Goal: Task Accomplishment & Management: Use online tool/utility

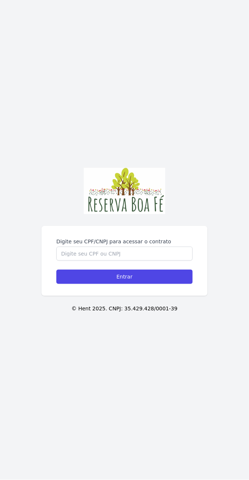
click at [176, 248] on div "Digite seu CPF/CNPJ para acessar o contrato Entrar" at bounding box center [124, 261] width 166 height 70
click at [174, 261] on input "Digite seu CPF/CNPJ para acessar o contrato" at bounding box center [124, 254] width 136 height 14
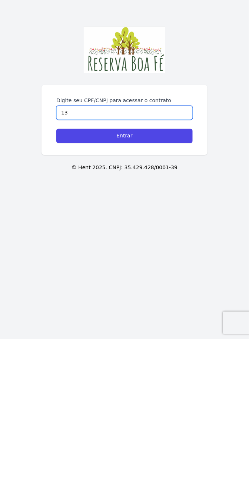
type input "132"
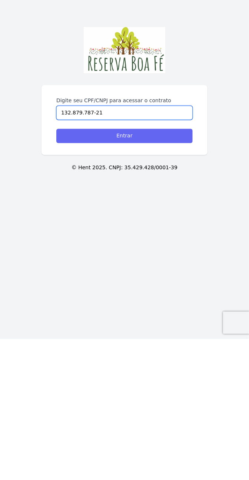
type input "132.879.787-21"
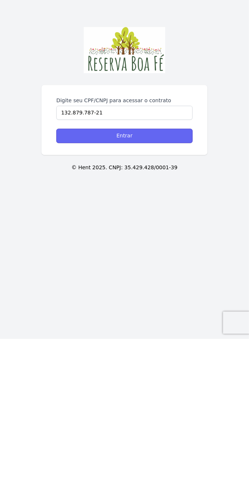
click at [63, 284] on input "Entrar" at bounding box center [124, 277] width 136 height 14
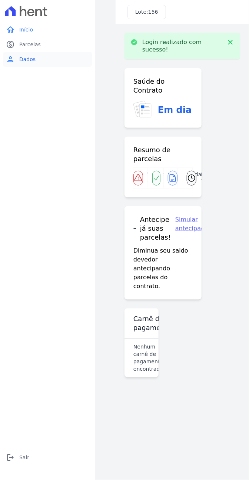
click at [23, 64] on link "person Dados" at bounding box center [47, 59] width 89 height 15
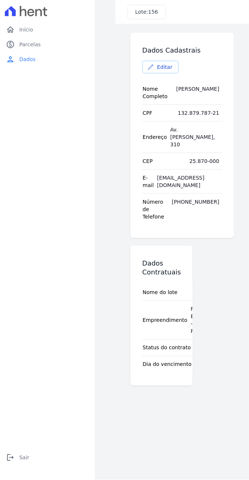
click at [166, 70] on span "Editar" at bounding box center [164, 66] width 15 height 7
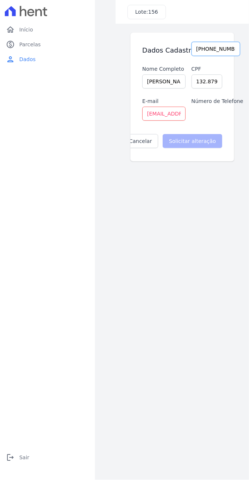
click at [225, 47] on input "[PHONE_NUMBER]" at bounding box center [215, 49] width 49 height 14
type input "[PHONE_NUMBER]"
click at [206, 146] on input "Solicitar alteração" at bounding box center [193, 141] width 60 height 14
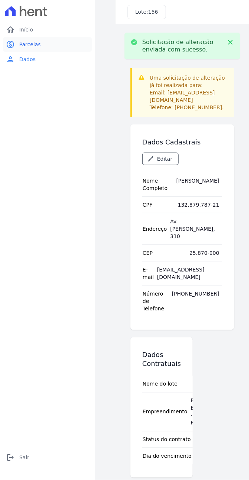
click at [21, 44] on span "Parcelas" at bounding box center [29, 44] width 21 height 7
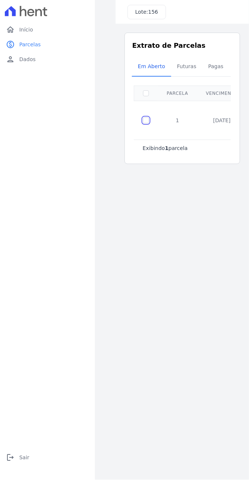
click at [146, 121] on input "checkbox" at bounding box center [146, 120] width 6 height 6
checkbox input "true"
click at [220, 74] on link "Pagas" at bounding box center [215, 66] width 27 height 19
click at [220, 70] on span "Pagas" at bounding box center [216, 66] width 24 height 15
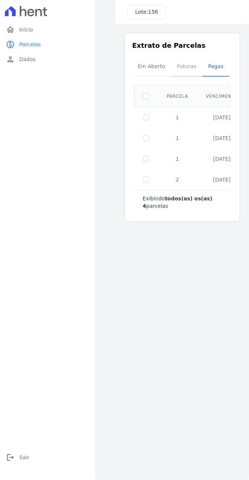
click at [185, 64] on span "Futuras" at bounding box center [187, 66] width 28 height 15
click at [180, 66] on span "Futuras" at bounding box center [187, 66] width 28 height 15
click at [183, 72] on span "Futuras" at bounding box center [187, 66] width 28 height 15
click at [157, 66] on span "Em Aberto" at bounding box center [151, 66] width 36 height 15
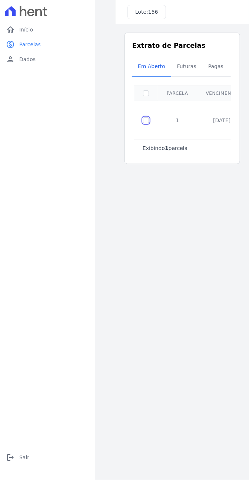
click at [146, 121] on input "checkbox" at bounding box center [146, 120] width 6 height 6
checkbox input "true"
click at [190, 75] on link "Futuras" at bounding box center [186, 66] width 31 height 19
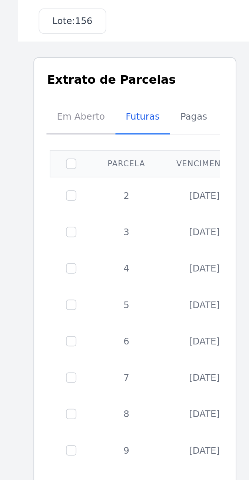
click at [145, 66] on span "Em Aberto" at bounding box center [151, 66] width 36 height 15
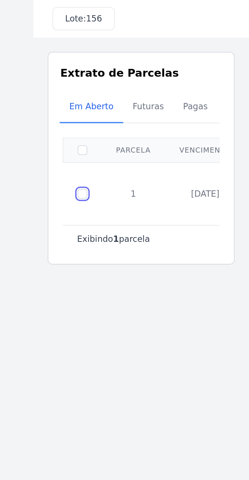
click at [144, 121] on input "checkbox" at bounding box center [146, 120] width 6 height 6
checkbox input "true"
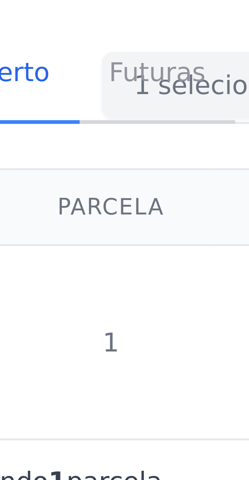
click at [184, 72] on span "Futuras" at bounding box center [187, 66] width 28 height 15
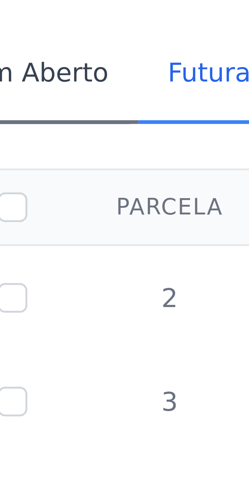
click at [151, 68] on span "Em Aberto" at bounding box center [151, 66] width 36 height 15
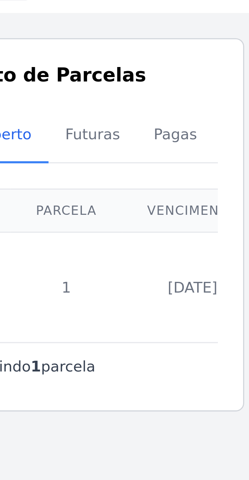
click at [213, 94] on th "Vencimento" at bounding box center [222, 93] width 50 height 15
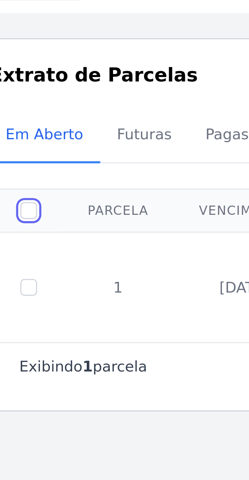
click at [145, 91] on input "checkbox" at bounding box center [146, 93] width 6 height 6
checkbox input "true"
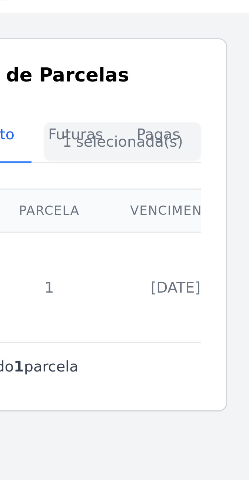
click at [228, 72] on div "Em Aberto Futuras [GEOGRAPHIC_DATA]" at bounding box center [182, 67] width 101 height 18
click at [226, 69] on div "Em Aberto Futuras [GEOGRAPHIC_DATA]" at bounding box center [182, 67] width 101 height 18
click at [227, 69] on div "Em Aberto Futuras [GEOGRAPHIC_DATA]" at bounding box center [182, 67] width 101 height 18
click at [221, 119] on td "[DATE]" at bounding box center [222, 120] width 50 height 39
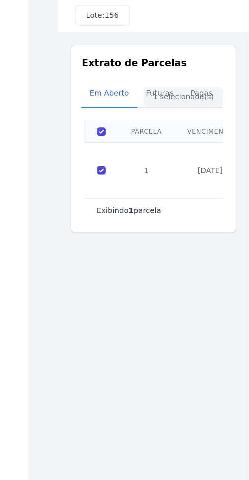
click at [147, 150] on p "Exibindo 1 parcela" at bounding box center [165, 147] width 45 height 7
click at [154, 148] on p "Exibindo 1 parcela" at bounding box center [165, 147] width 45 height 7
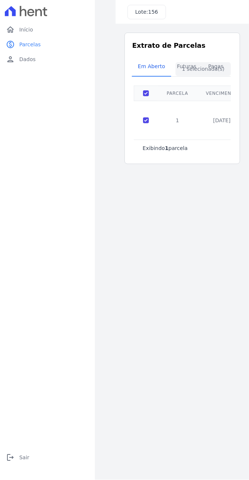
click at [163, 7] on div "Lote: 156" at bounding box center [146, 12] width 39 height 14
click at [161, 24] on div "Listagem de parcelas Baixar PDF Extrato de Parcelas Em [GEOGRAPHIC_DATA] Futura…" at bounding box center [182, 98] width 133 height 149
click at [162, 25] on div "Listagem de parcelas Baixar PDF Extrato de Parcelas Em [GEOGRAPHIC_DATA] Futura…" at bounding box center [182, 98] width 133 height 149
click at [16, 53] on link "person Dados" at bounding box center [47, 59] width 89 height 15
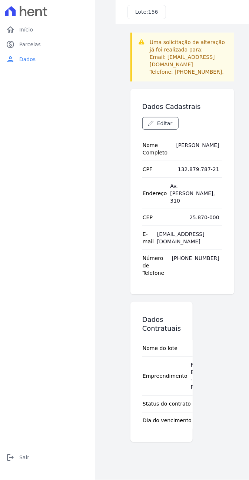
click at [173, 413] on td "Dia do vencimento" at bounding box center [167, 421] width 50 height 16
click at [12, 31] on icon "home" at bounding box center [10, 29] width 9 height 9
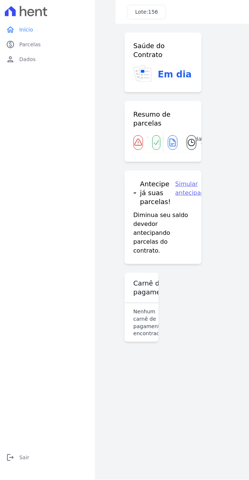
click at [188, 183] on link "Simular antecipação" at bounding box center [193, 193] width 36 height 27
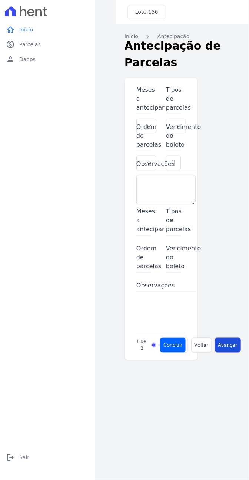
click at [232, 347] on span "Avançar" at bounding box center [227, 344] width 19 height 7
type input "1"
type input "Sinal"
type input "Últimos meses"
type input "undefined/undefined/"
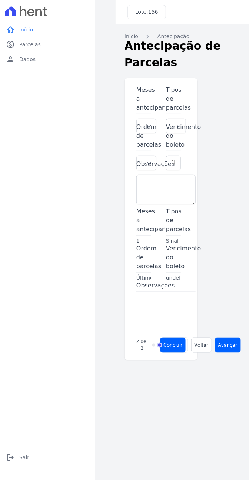
click at [228, 343] on div at bounding box center [224, 219] width 31 height 282
click at [228, 338] on div at bounding box center [224, 219] width 31 height 282
click at [229, 345] on div at bounding box center [224, 219] width 31 height 282
click at [174, 350] on button "Concluir" at bounding box center [173, 345] width 26 height 15
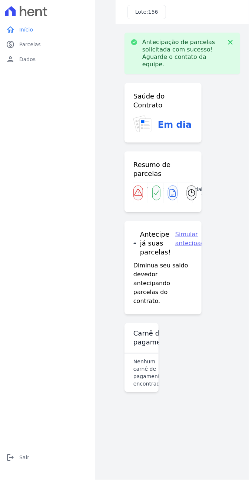
click at [179, 349] on div "Saúde do Contrato Em dia Resumo de parcelas Vencidas 0 Pagas 4 Emitidas 1 Futur…" at bounding box center [162, 239] width 77 height 312
click at [189, 230] on link "Simular antecipação" at bounding box center [193, 243] width 36 height 27
